Goal: Task Accomplishment & Management: Use online tool/utility

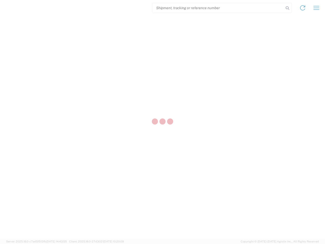
select select "US"
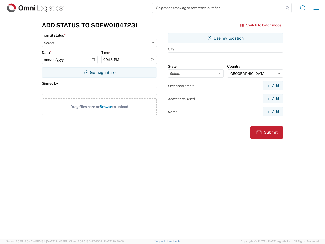
click at [218, 8] on input "search" at bounding box center [219, 8] width 132 height 10
click at [288, 8] on icon at bounding box center [287, 8] width 7 height 7
click at [303, 8] on icon at bounding box center [303, 8] width 8 height 8
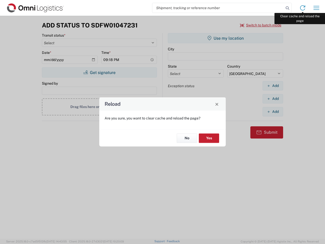
click at [317, 8] on div "Reload Are you sure, you want to clear cache and reload the page? No Yes" at bounding box center [162, 122] width 325 height 244
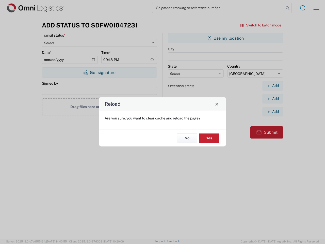
click at [261, 25] on div "Reload Are you sure, you want to clear cache and reload the page? No Yes" at bounding box center [162, 122] width 325 height 244
click at [99, 72] on div "Reload Are you sure, you want to clear cache and reload the page? No Yes" at bounding box center [162, 122] width 325 height 244
click at [226, 38] on div "Reload Are you sure, you want to clear cache and reload the page? No Yes" at bounding box center [162, 122] width 325 height 244
click at [273, 86] on div "Reload Are you sure, you want to clear cache and reload the page? No Yes" at bounding box center [162, 122] width 325 height 244
click at [273, 99] on div "Reload Are you sure, you want to clear cache and reload the page? No Yes" at bounding box center [162, 122] width 325 height 244
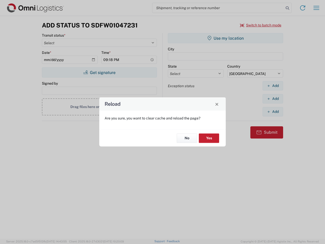
click at [273, 112] on div "Reload Are you sure, you want to clear cache and reload the page? No Yes" at bounding box center [162, 122] width 325 height 244
